Goal: Information Seeking & Learning: Learn about a topic

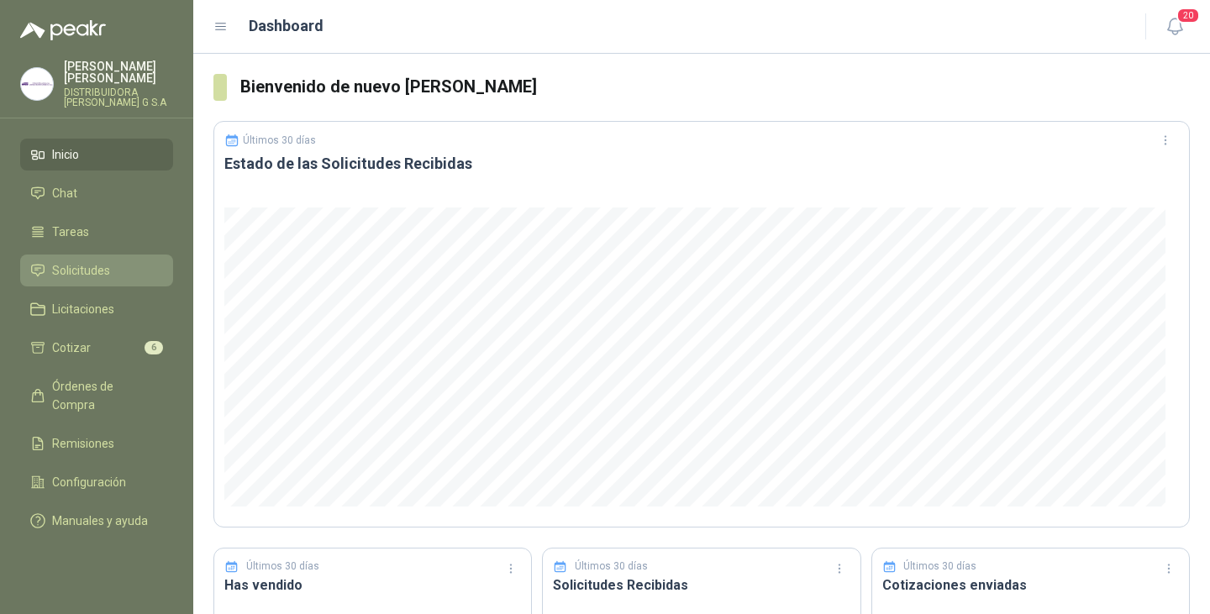
click at [84, 261] on span "Solicitudes" at bounding box center [81, 270] width 58 height 18
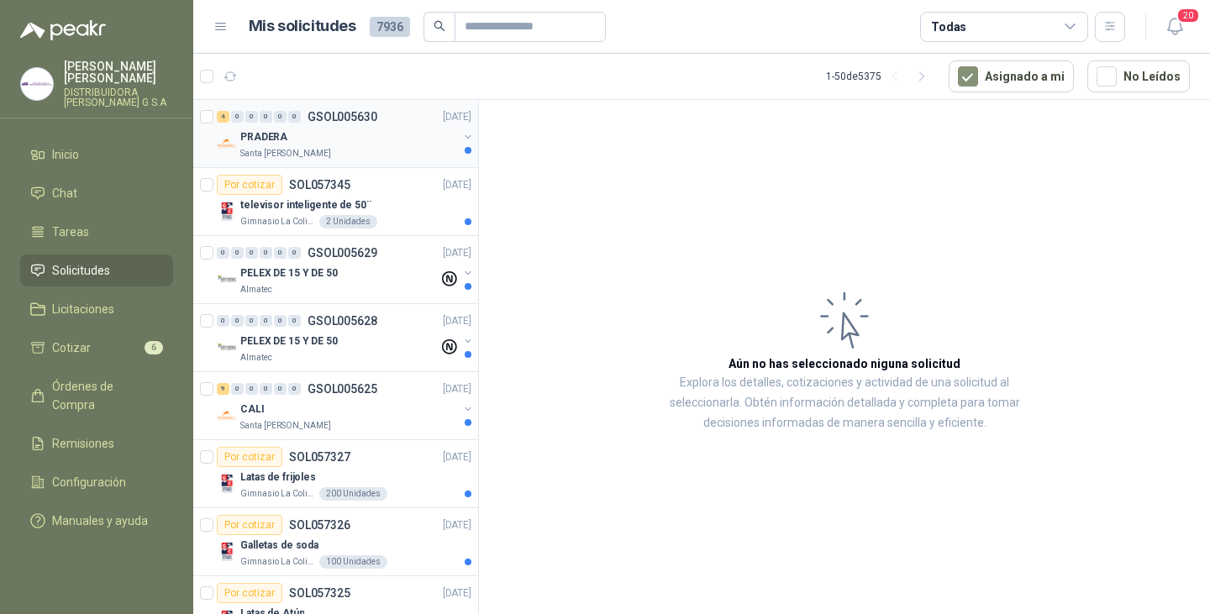
click at [330, 134] on div "PRADERA" at bounding box center [349, 137] width 218 height 20
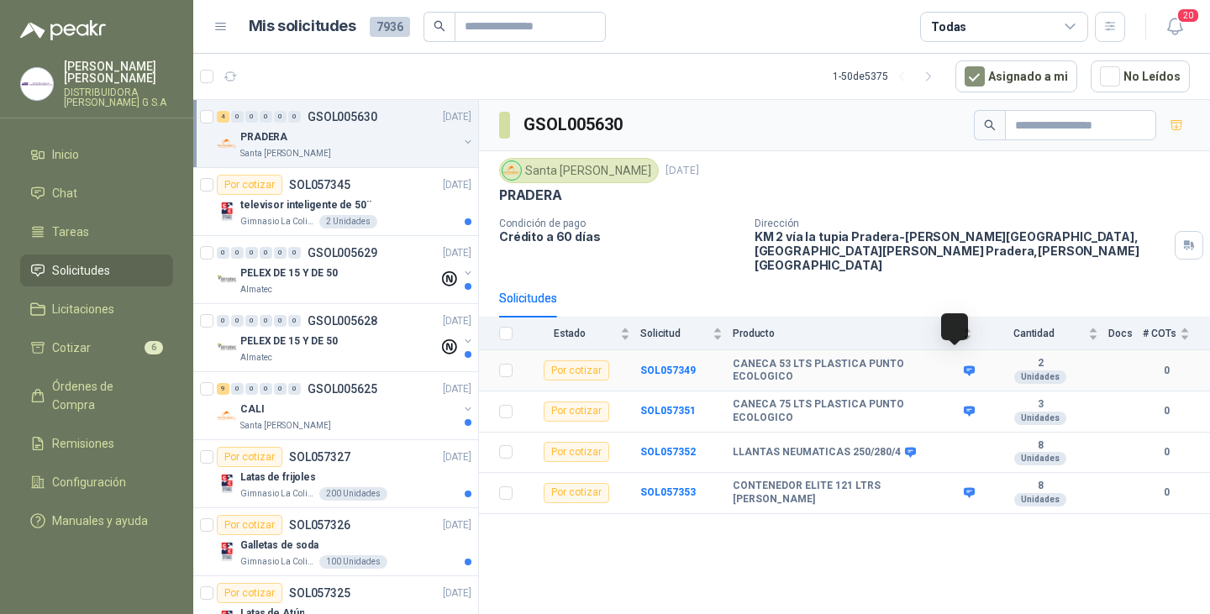
click at [963, 365] on icon at bounding box center [969, 371] width 13 height 13
click at [964, 365] on icon at bounding box center [969, 370] width 11 height 10
click at [963, 365] on icon at bounding box center [969, 371] width 13 height 13
click at [461, 141] on button "button" at bounding box center [467, 141] width 13 height 13
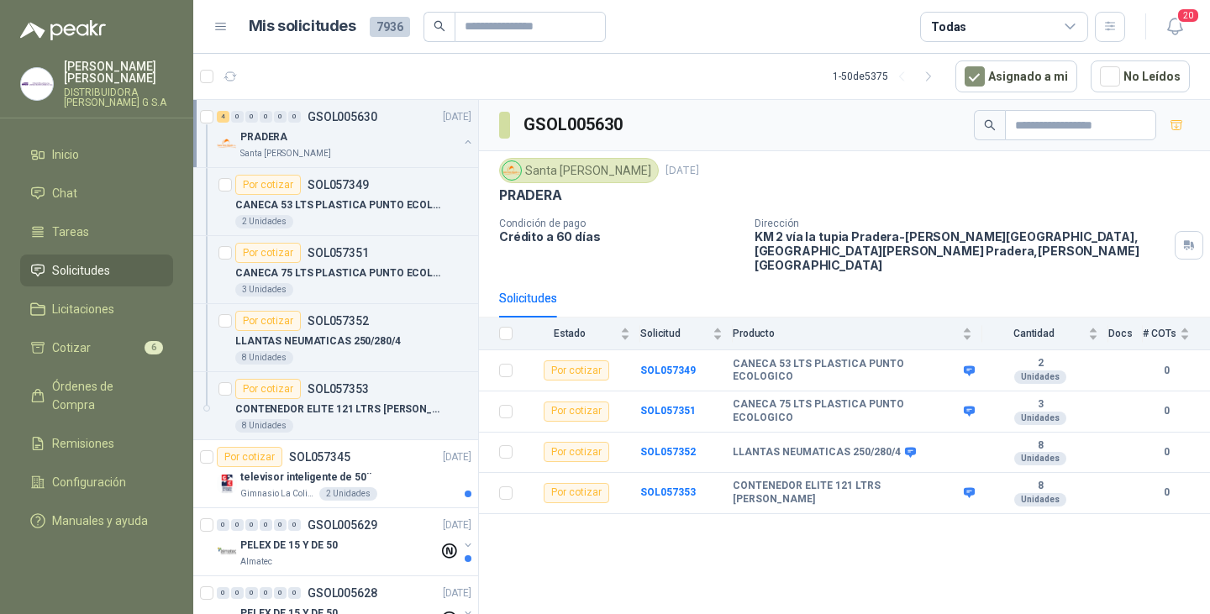
click at [461, 141] on button "button" at bounding box center [467, 141] width 13 height 13
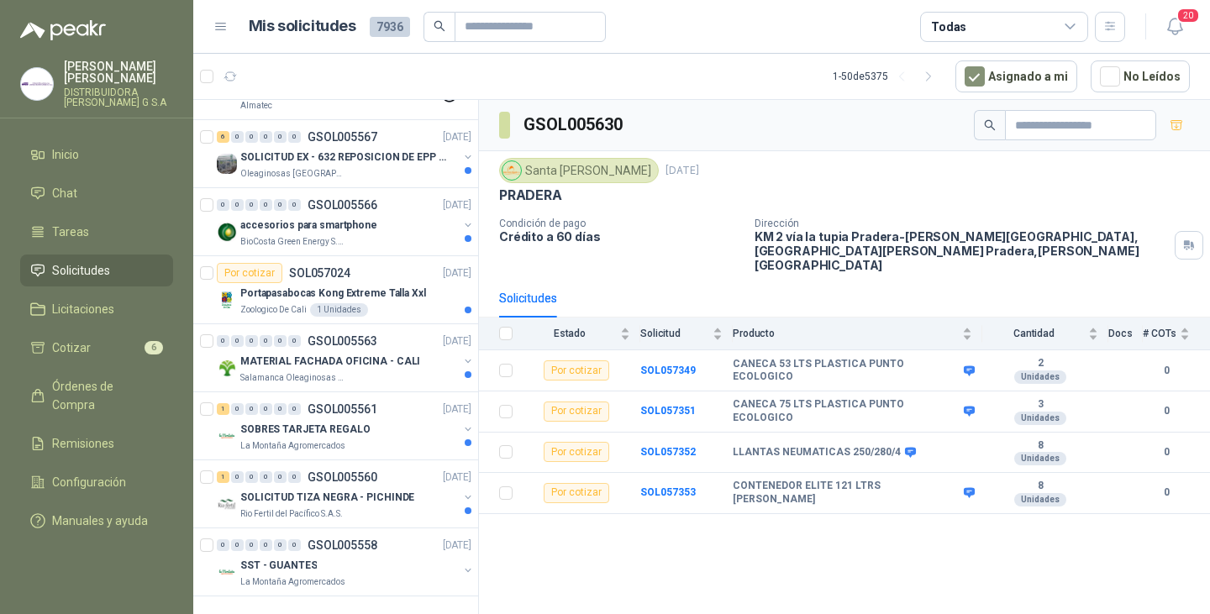
scroll to position [2920, 0]
click at [341, 490] on p "SOLICITUD TIZA NEGRA - PICHINDE" at bounding box center [327, 498] width 174 height 16
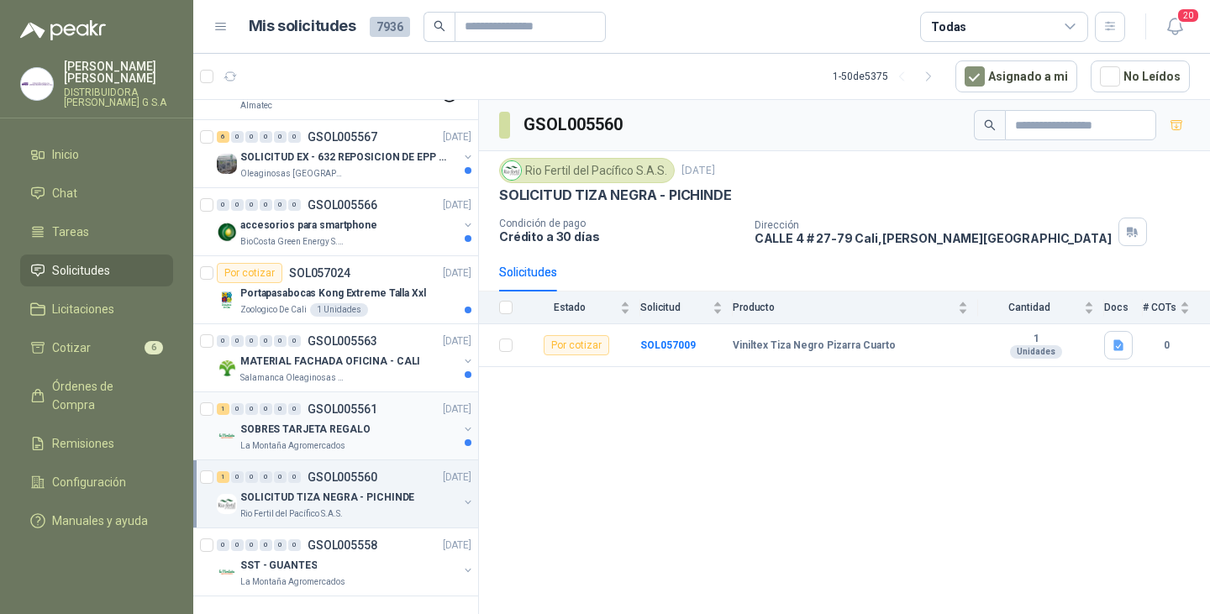
click at [343, 422] on p "SOBRES TARJETA REGALO" at bounding box center [304, 430] width 129 height 16
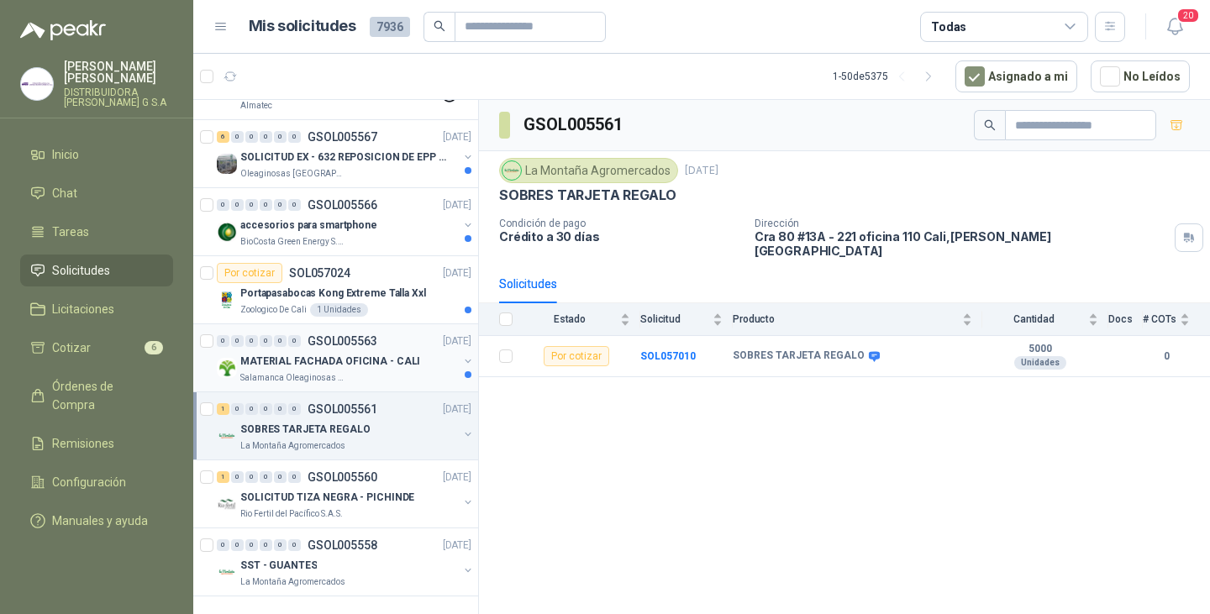
click at [336, 354] on p "MATERIAL FACHADA OFICINA - CALI" at bounding box center [330, 362] width 180 height 16
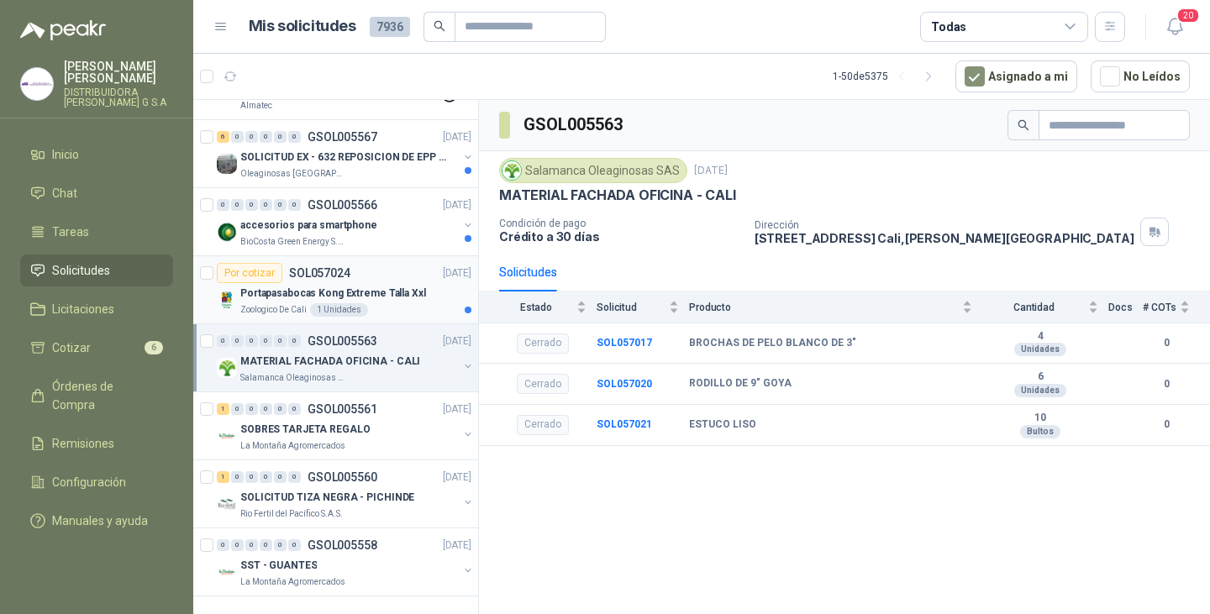
click at [335, 286] on p "Portapasabocas Kong Extreme Talla Xxl" at bounding box center [333, 294] width 186 height 16
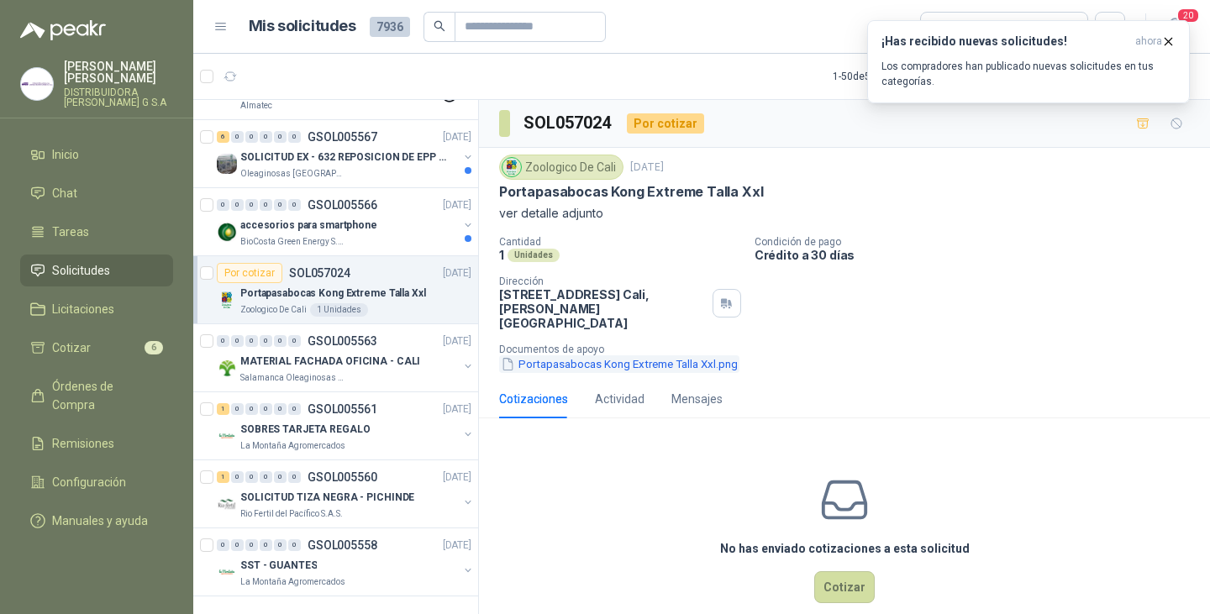
click at [603, 355] on button "Portapasabocas Kong Extreme Talla Xxl.png" at bounding box center [619, 364] width 240 height 18
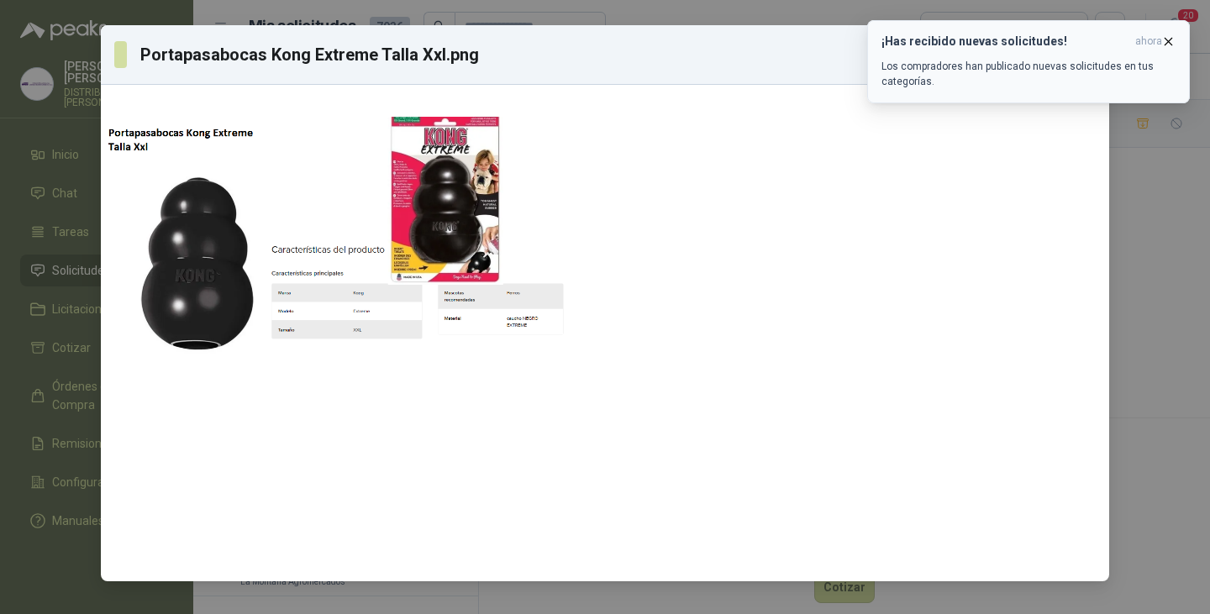
click at [1169, 40] on icon "button" at bounding box center [1168, 41] width 14 height 14
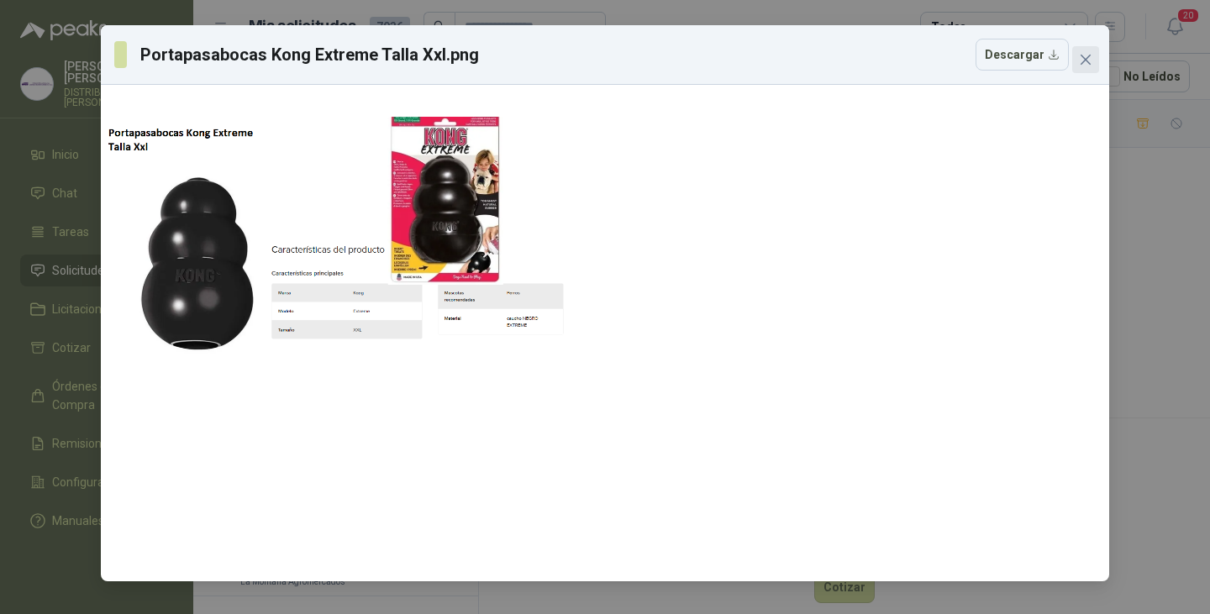
click at [1092, 57] on span "Close" at bounding box center [1085, 59] width 27 height 13
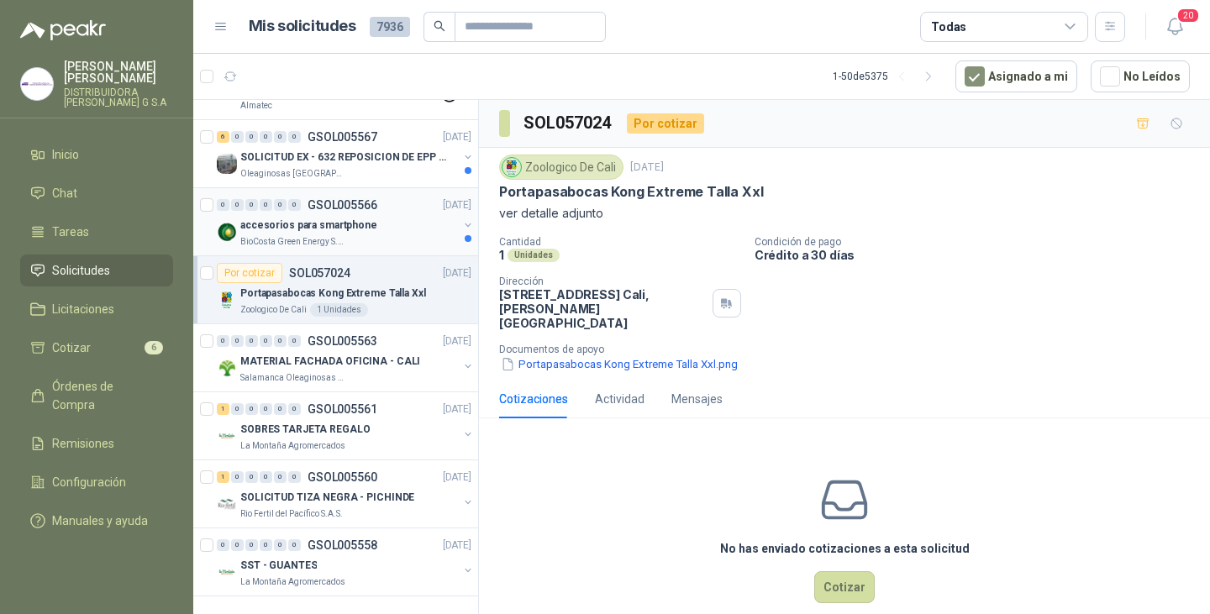
click at [339, 218] on p "accesorios para smartphone" at bounding box center [308, 226] width 137 height 16
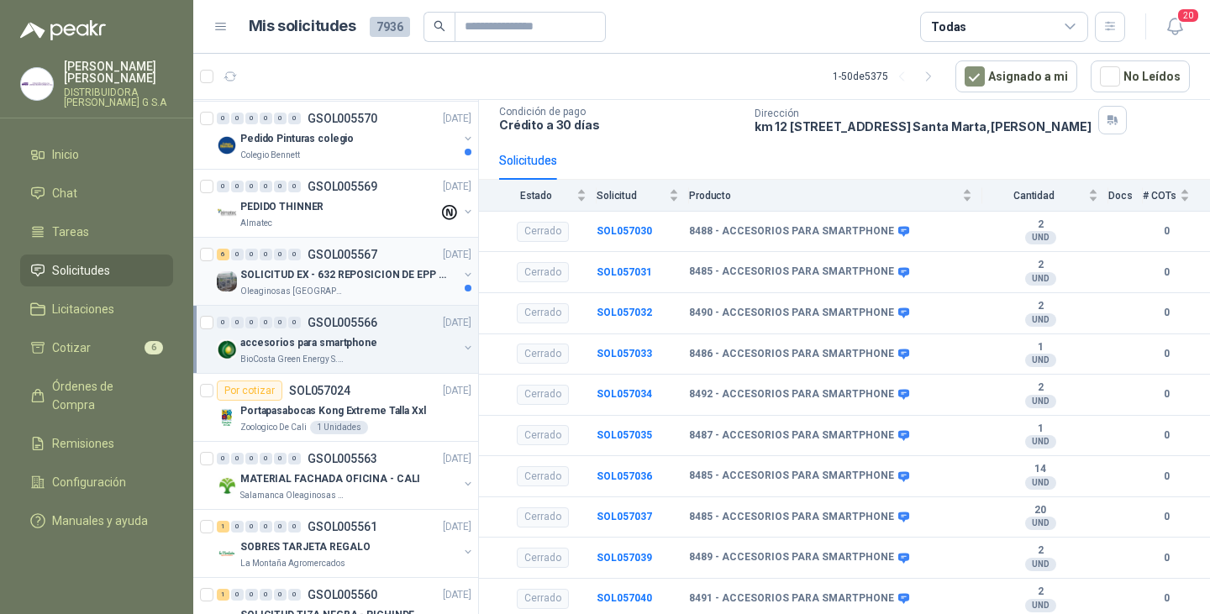
scroll to position [2751, 0]
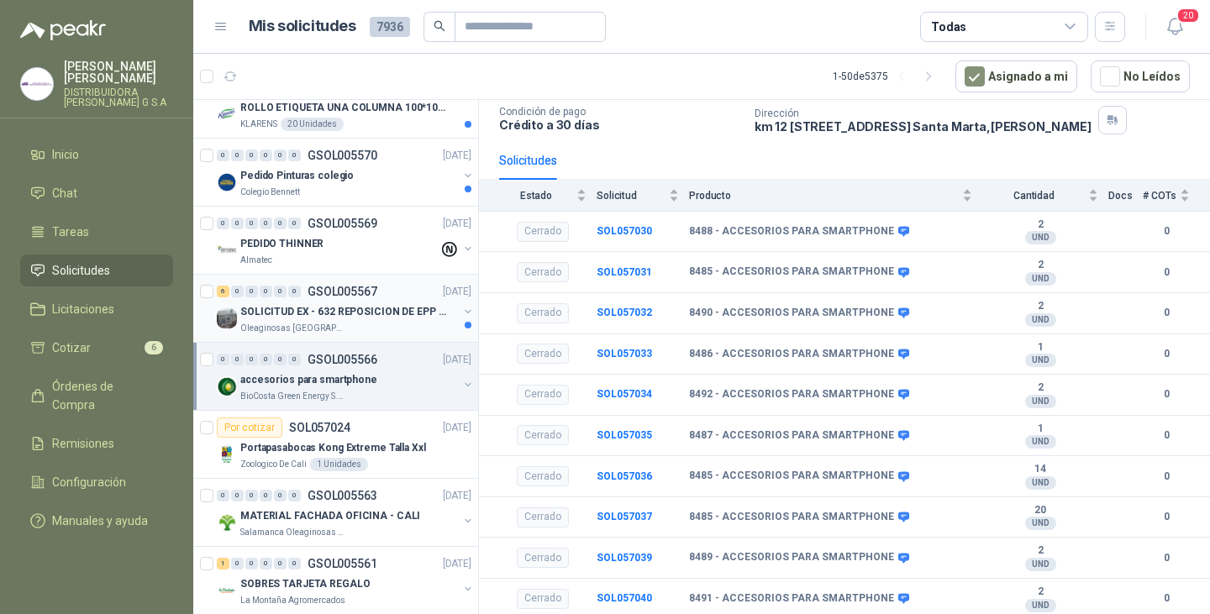
click at [368, 302] on div "SOLICITUD EX - 632 REPOSICION DE EPP #2" at bounding box center [349, 312] width 218 height 20
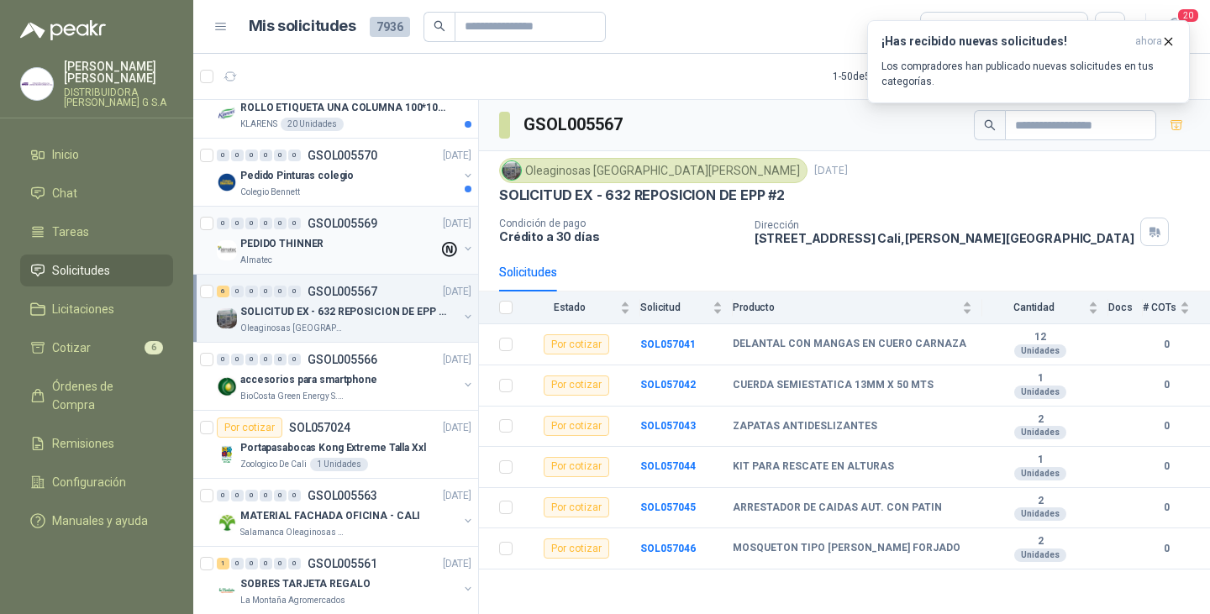
click at [321, 238] on div "PEDIDO THINNER" at bounding box center [339, 244] width 198 height 20
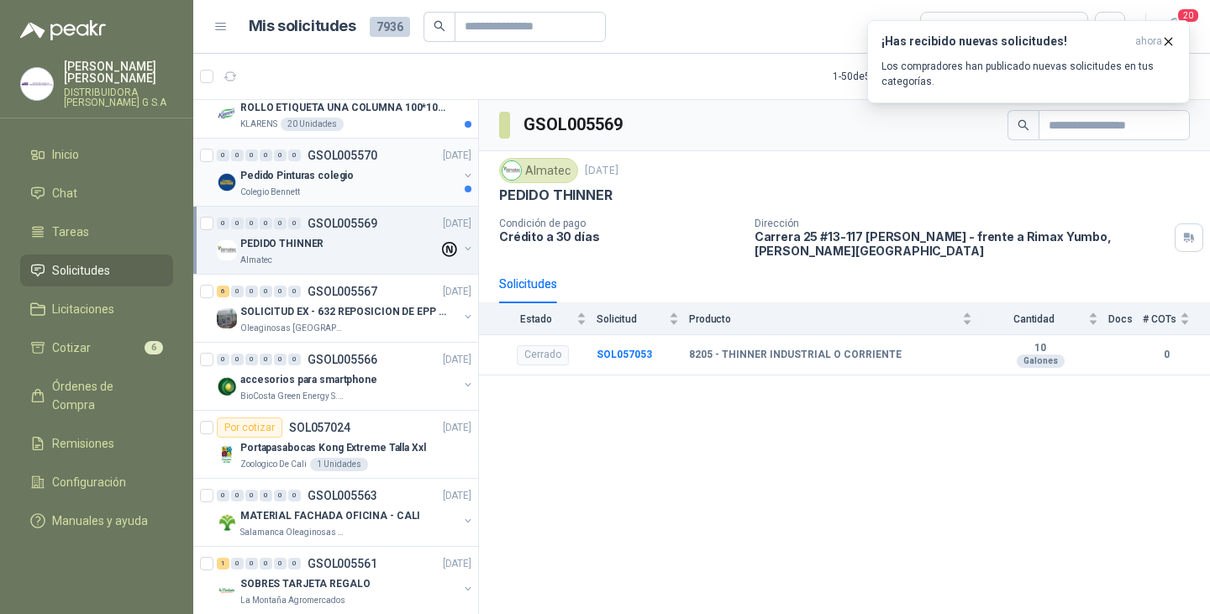
click at [352, 173] on div "Pedido Pinturas colegio" at bounding box center [349, 176] width 218 height 20
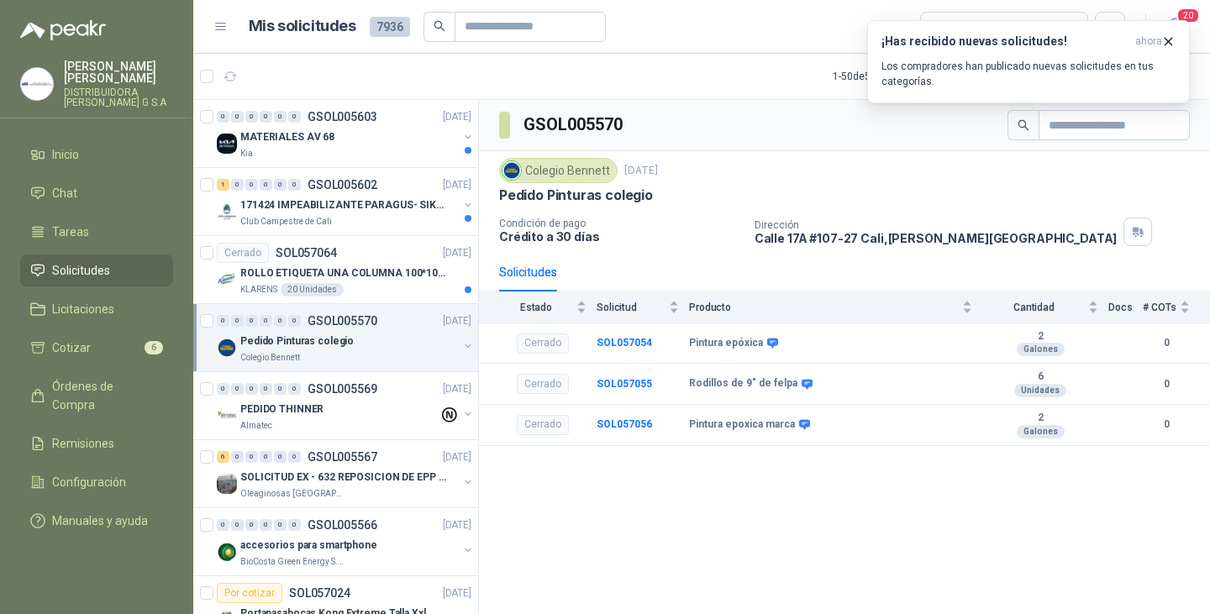
scroll to position [2583, 0]
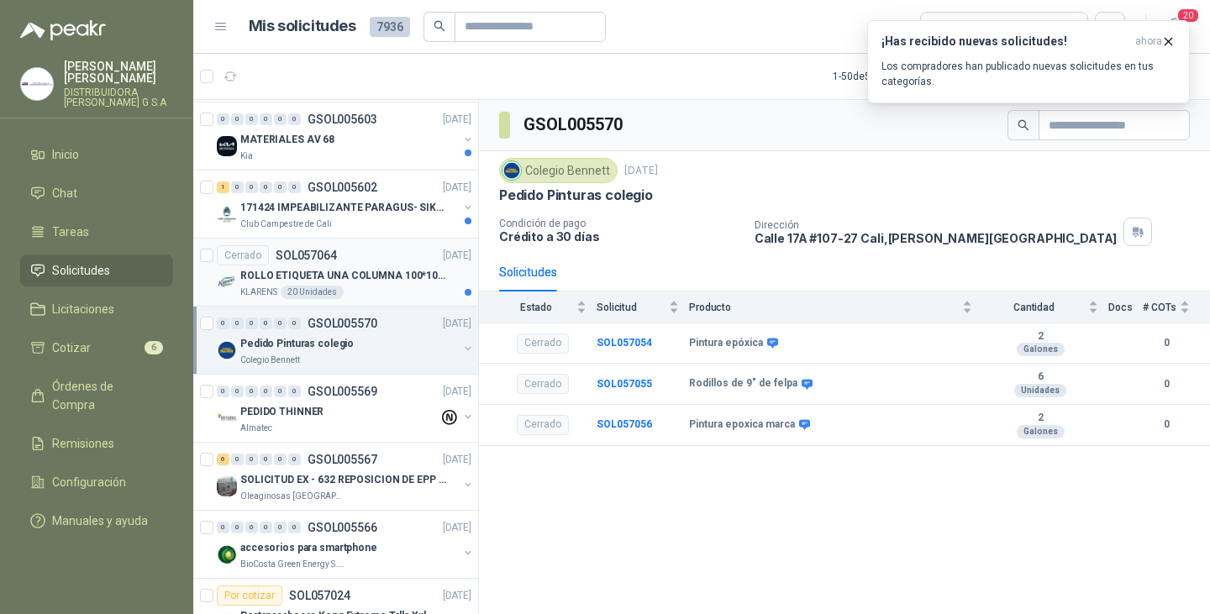
click at [386, 276] on p "ROLLO ETIQUETA UNA COLUMNA 100*100*500un" at bounding box center [344, 276] width 209 height 16
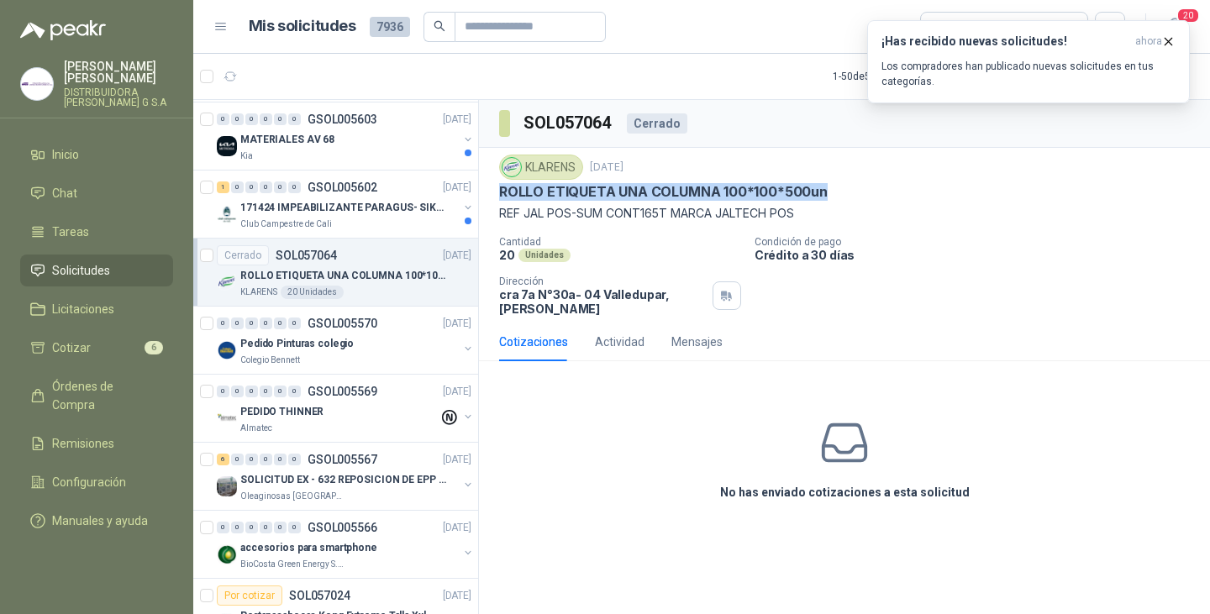
drag, startPoint x: 507, startPoint y: 189, endPoint x: 831, endPoint y: 194, distance: 324.3
click at [831, 194] on div "ROLLO ETIQUETA UNA COLUMNA 100*100*500un" at bounding box center [844, 192] width 691 height 18
copy p "ROLLO ETIQUETA UNA COLUMNA 100*100*500un"
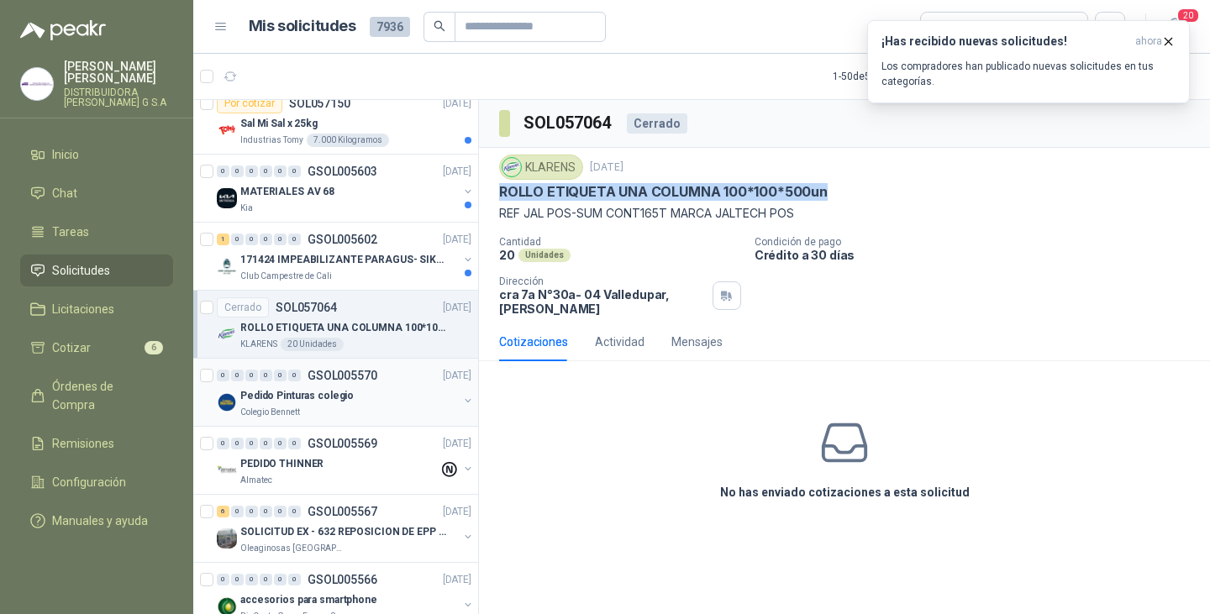
scroll to position [2499, 0]
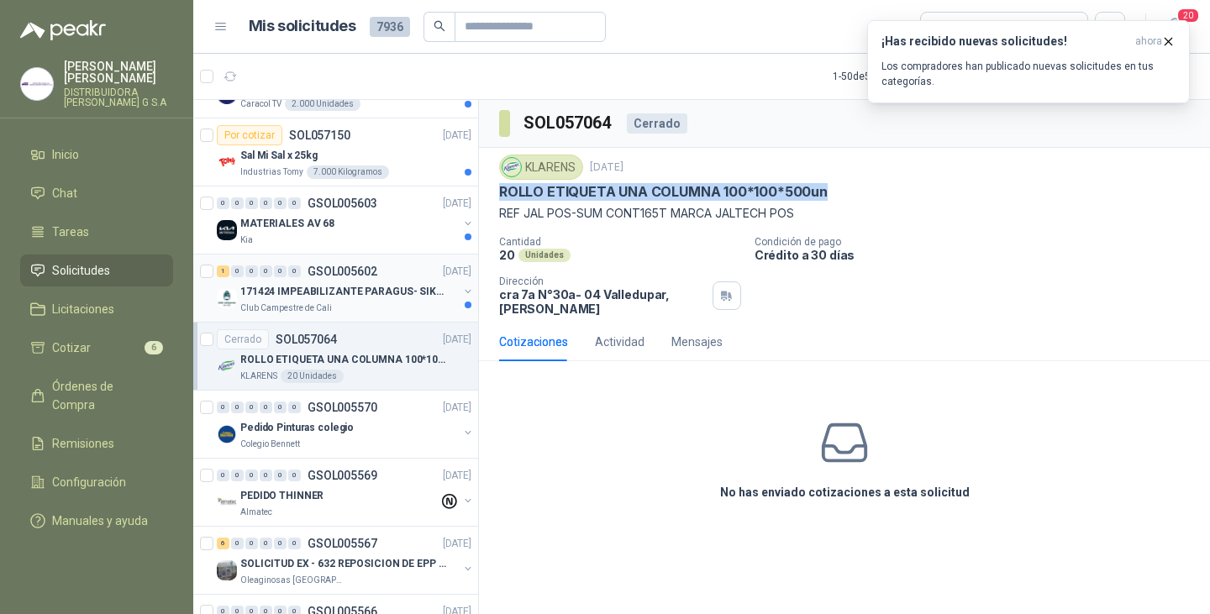
click at [348, 286] on p "171424 IMPEABILIZANTE PARAGUS- SIKALASTIC" at bounding box center [344, 292] width 209 height 16
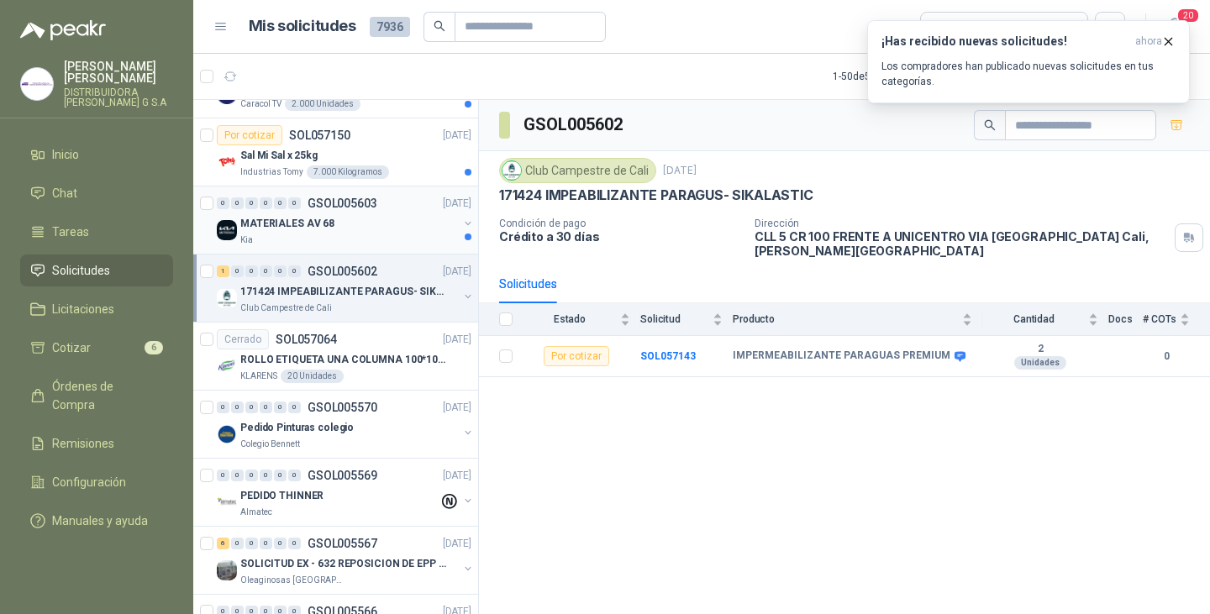
click at [299, 220] on p "MATERIALES AV 68" at bounding box center [287, 224] width 94 height 16
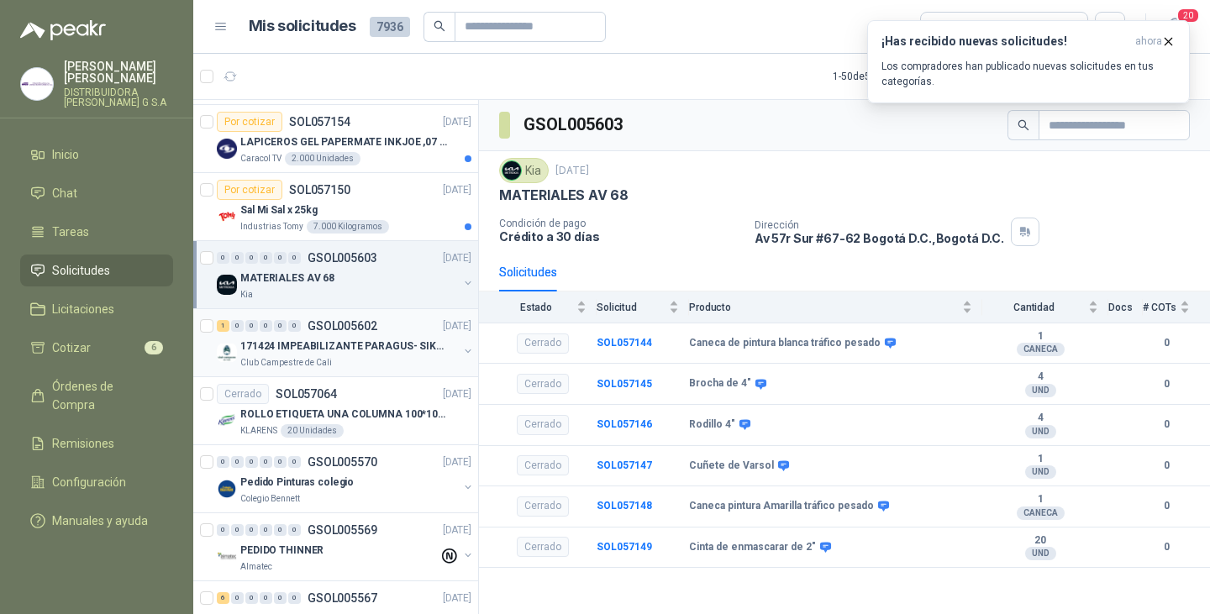
scroll to position [2331, 0]
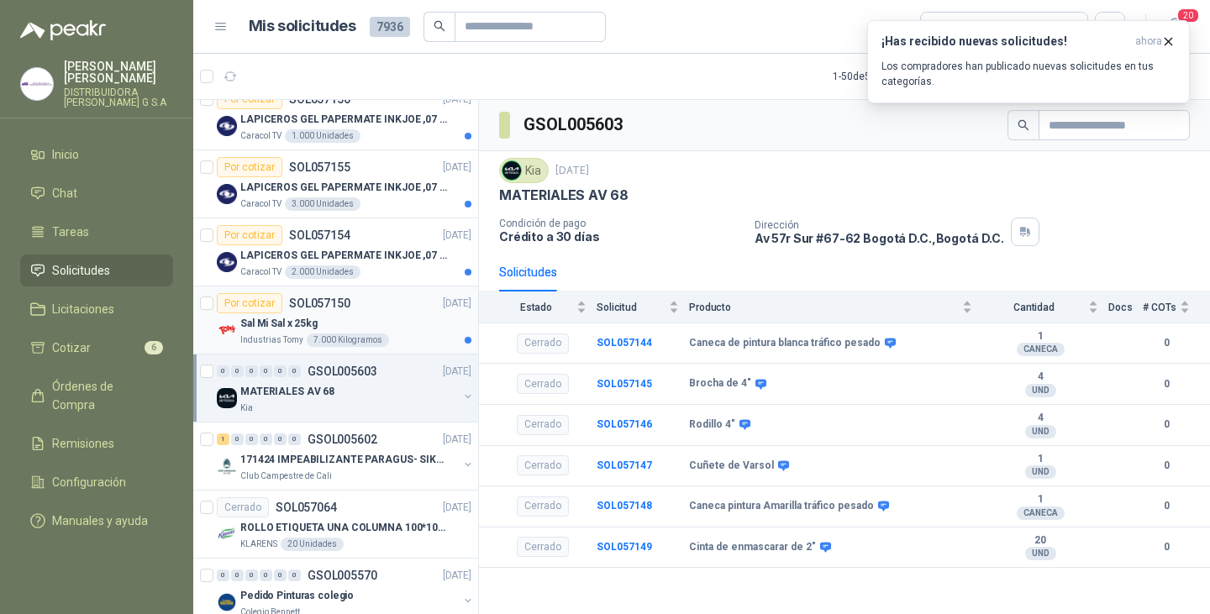
click at [302, 321] on p "Sal Mi Sal x 25kg" at bounding box center [278, 324] width 77 height 16
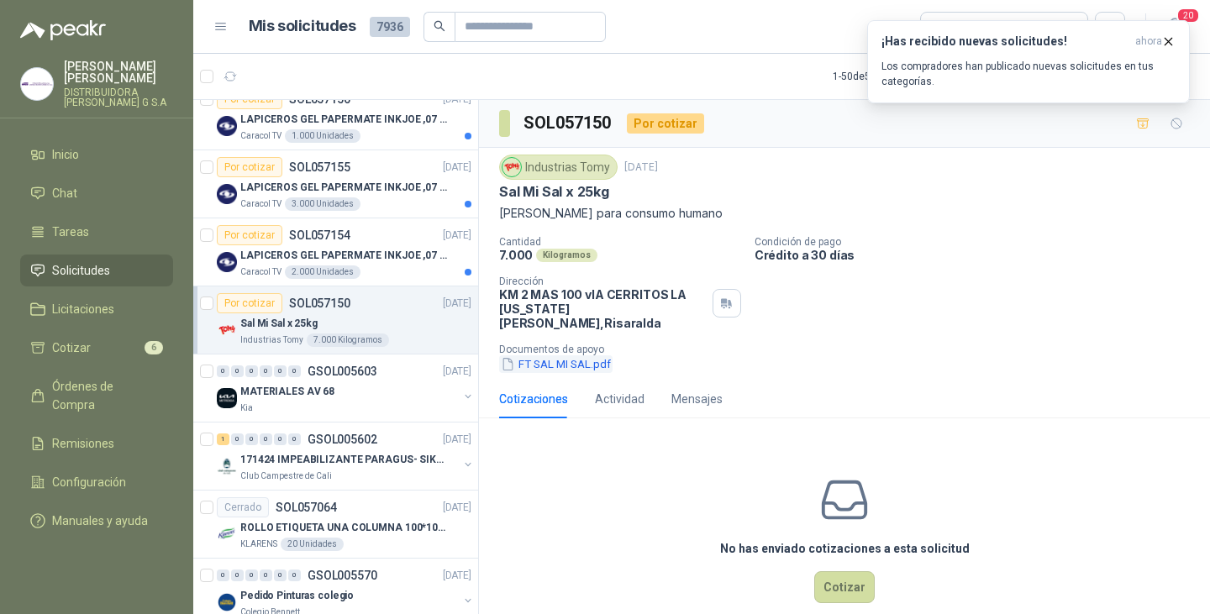
click at [578, 355] on button "FT SAL MI SAL.pdf" at bounding box center [555, 364] width 113 height 18
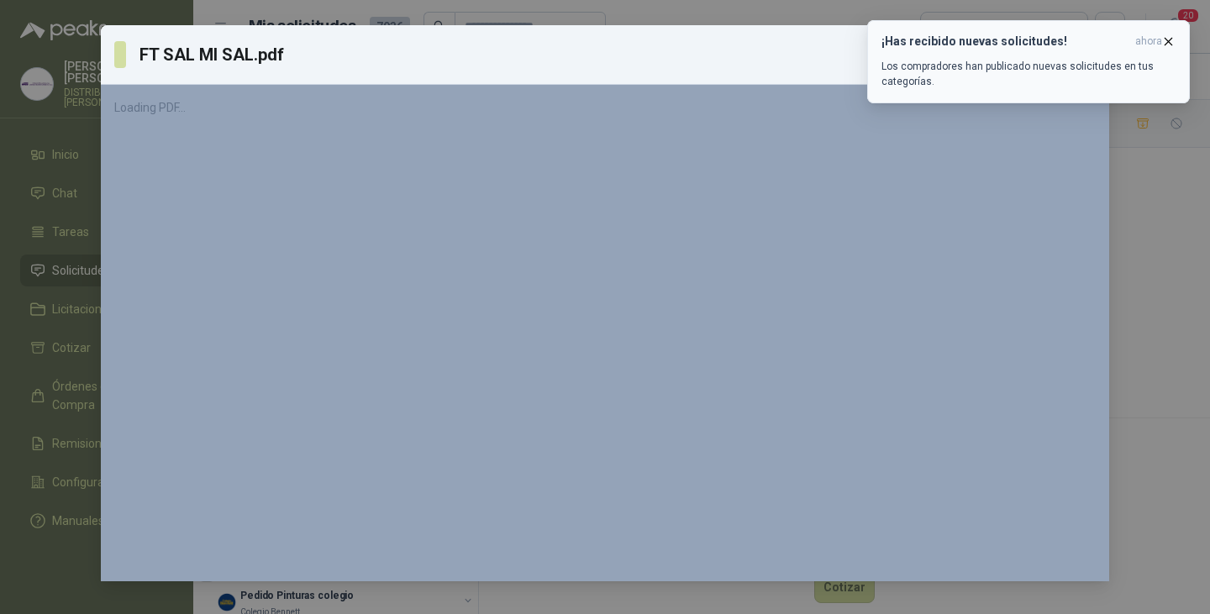
click at [1164, 39] on icon "button" at bounding box center [1168, 41] width 14 height 14
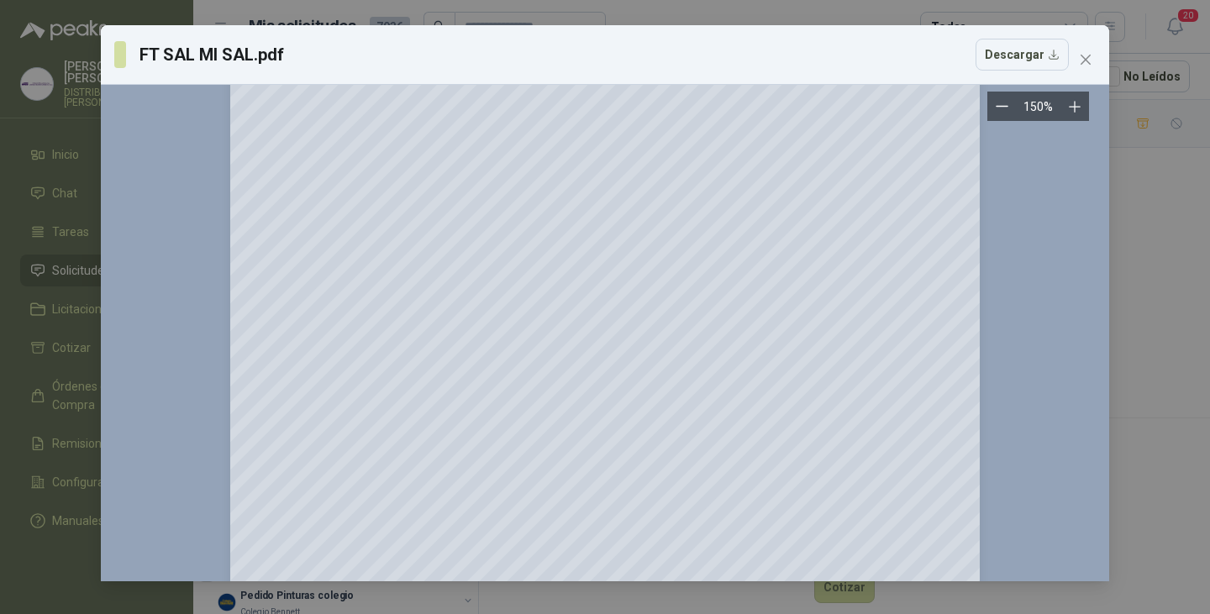
scroll to position [504, 0]
click at [1081, 60] on icon "close" at bounding box center [1085, 59] width 13 height 13
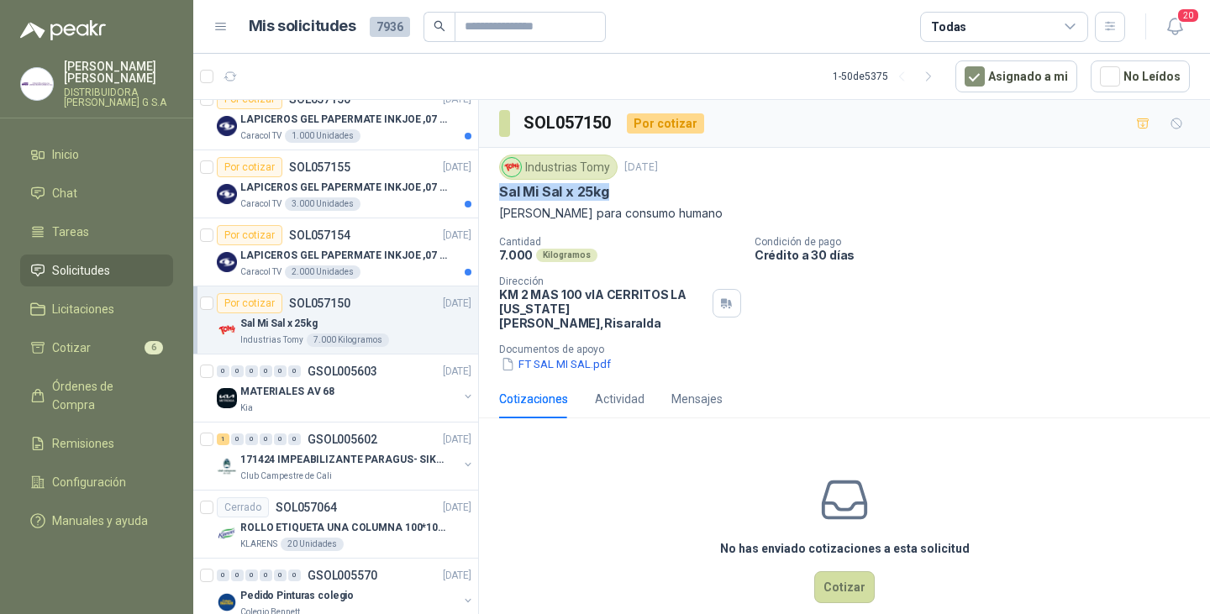
drag, startPoint x: 514, startPoint y: 185, endPoint x: 612, endPoint y: 190, distance: 98.4
click at [612, 190] on div "Industrias Tomy 23 sept, 2025 Sal Mi Sal x 25kg Sal Mi Sal para consumo humano …" at bounding box center [844, 264] width 731 height 232
copy p "Sal Mi Sal x 25kg"
click at [364, 245] on div "LAPICEROS GEL PAPERMATE INKJOE ,07 1 LOGO 1 TINTA" at bounding box center [355, 255] width 231 height 20
click at [353, 173] on div "Por cotizar SOL057155 23/09/25" at bounding box center [344, 167] width 255 height 20
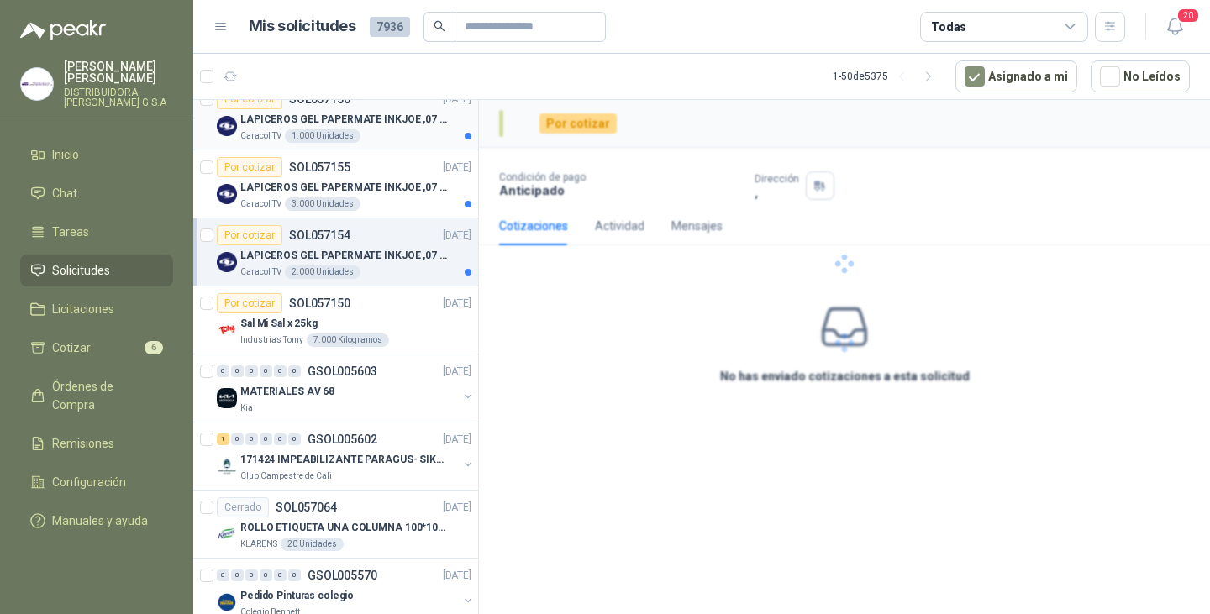
click at [370, 117] on p "LAPICEROS GEL PAPERMATE INKJOE ,07 1 LOGO 1 TINTA" at bounding box center [344, 120] width 209 height 16
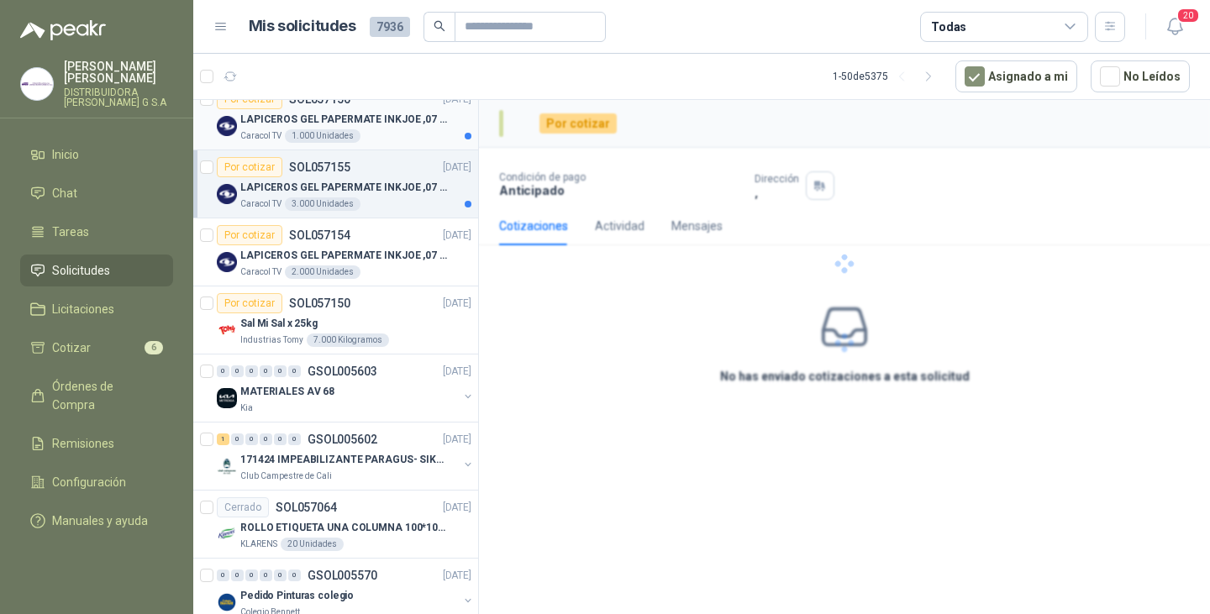
scroll to position [2163, 0]
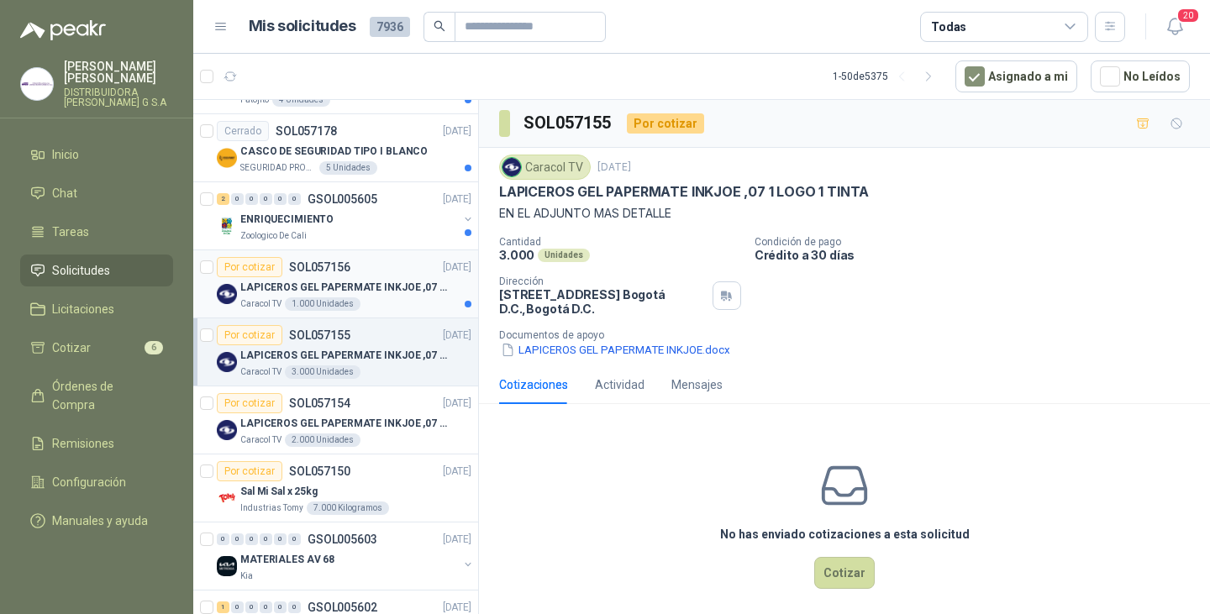
click at [358, 274] on div "Por cotizar SOL057156 23/09/25" at bounding box center [344, 267] width 255 height 20
click at [401, 355] on p "LAPICEROS GEL PAPERMATE INKJOE ,07 1 LOGO 1 TINTA" at bounding box center [344, 356] width 209 height 16
click at [350, 405] on div "Por cotizar SOL057154 23/09/25" at bounding box center [344, 403] width 255 height 20
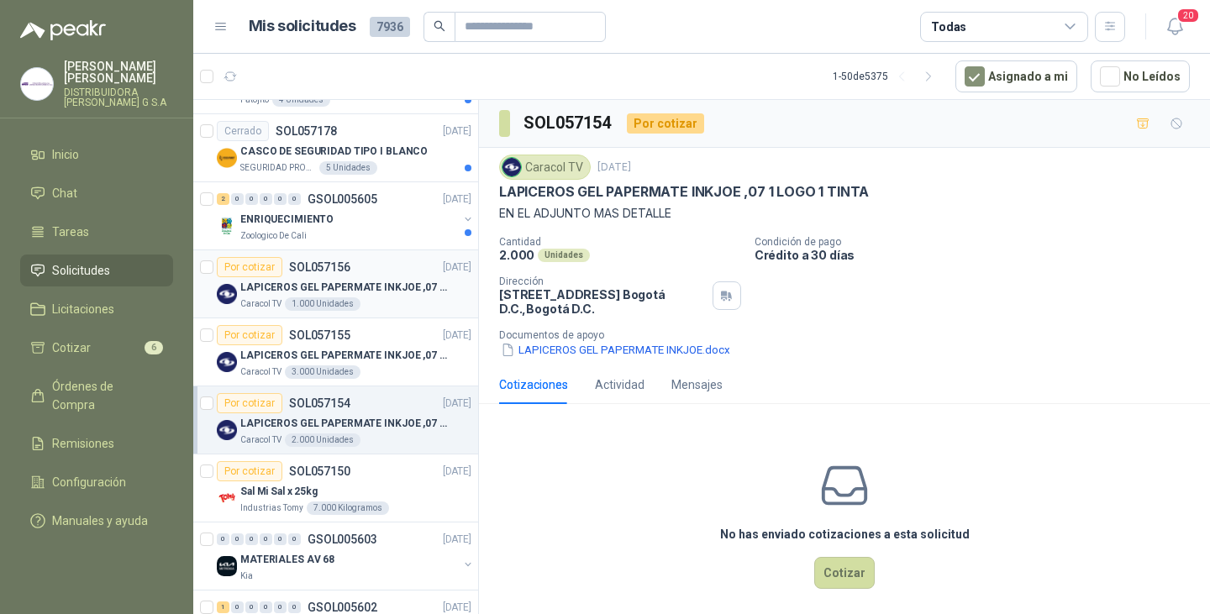
click at [371, 282] on p "LAPICEROS GEL PAPERMATE INKJOE ,07 1 LOGO 1 TINTA" at bounding box center [344, 288] width 209 height 16
